Goal: Information Seeking & Learning: Find specific fact

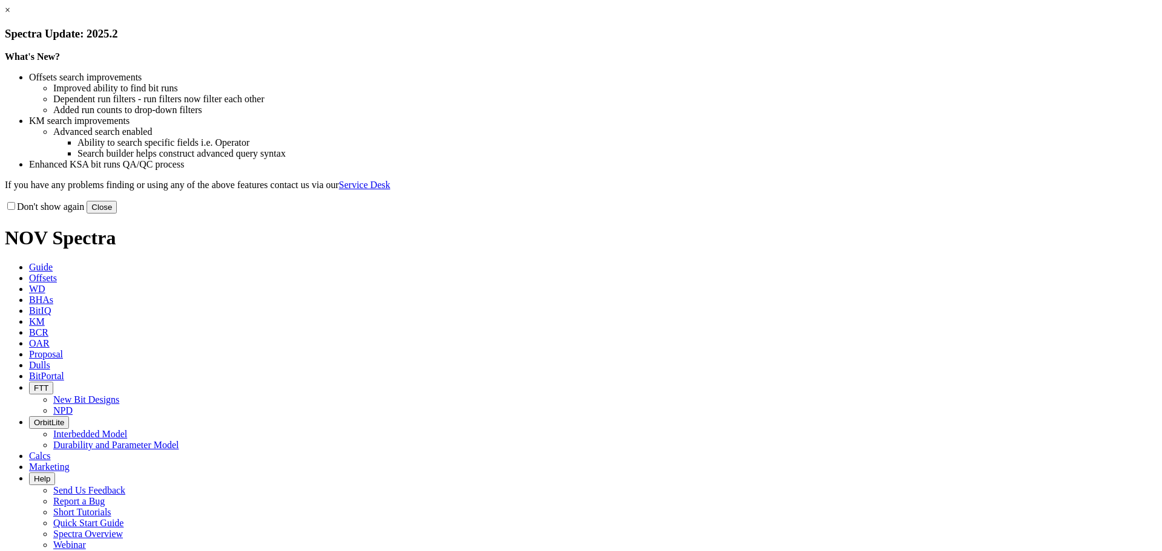
drag, startPoint x: 826, startPoint y: 332, endPoint x: 616, endPoint y: 188, distance: 254.7
click at [117, 214] on button "Close" at bounding box center [102, 207] width 30 height 13
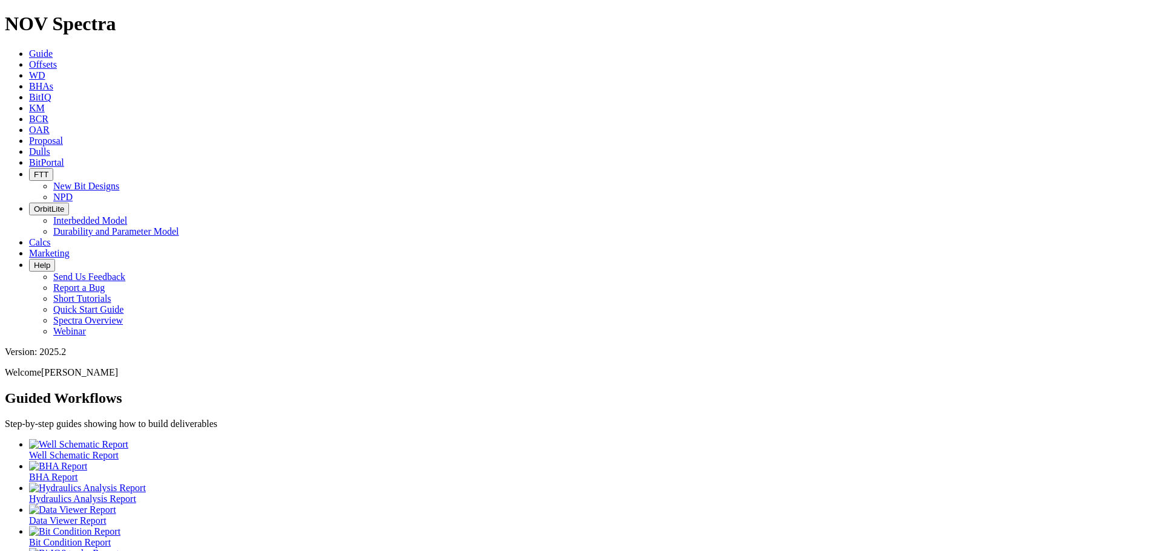
click at [57, 59] on span "Offsets" at bounding box center [43, 64] width 28 height 10
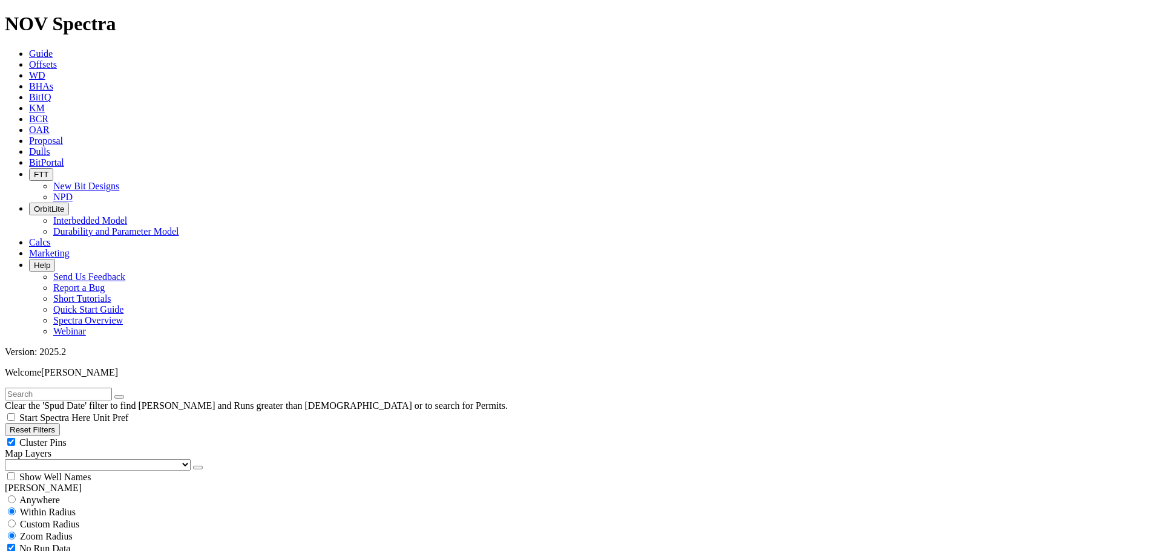
click at [48, 388] on input "text" at bounding box center [58, 394] width 107 height 13
type input "oredigger"
click at [127, 395] on button "submit" at bounding box center [132, 397] width 10 height 4
